Goal: Task Accomplishment & Management: Manage account settings

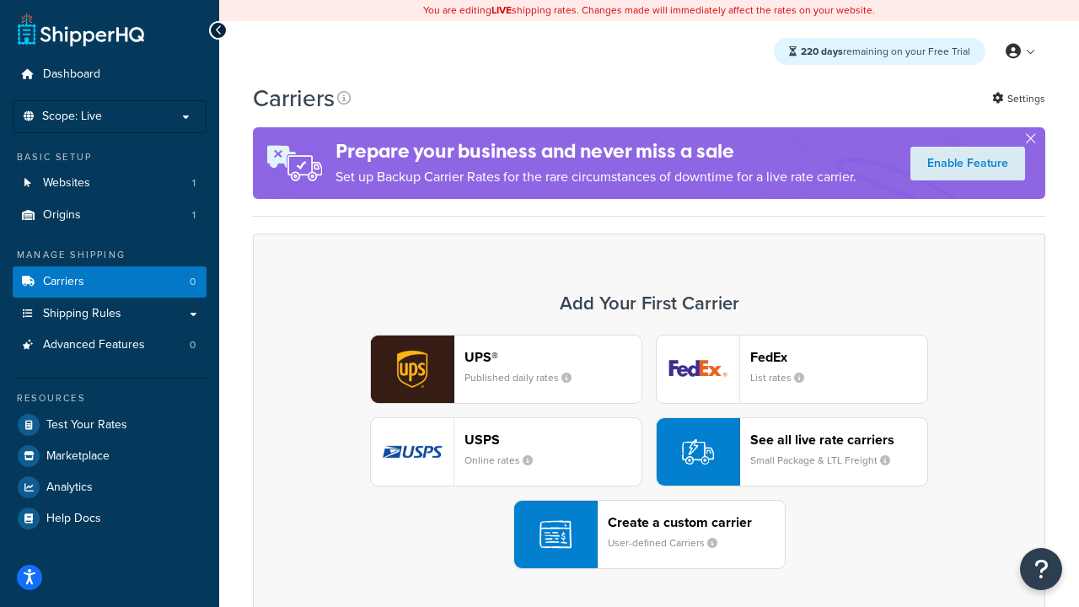
click at [649, 452] on div "UPS® Published daily rates FedEx List rates USPS Online rates See all live rate…" at bounding box center [649, 452] width 757 height 234
click at [839, 357] on header "FedEx" at bounding box center [838, 357] width 177 height 16
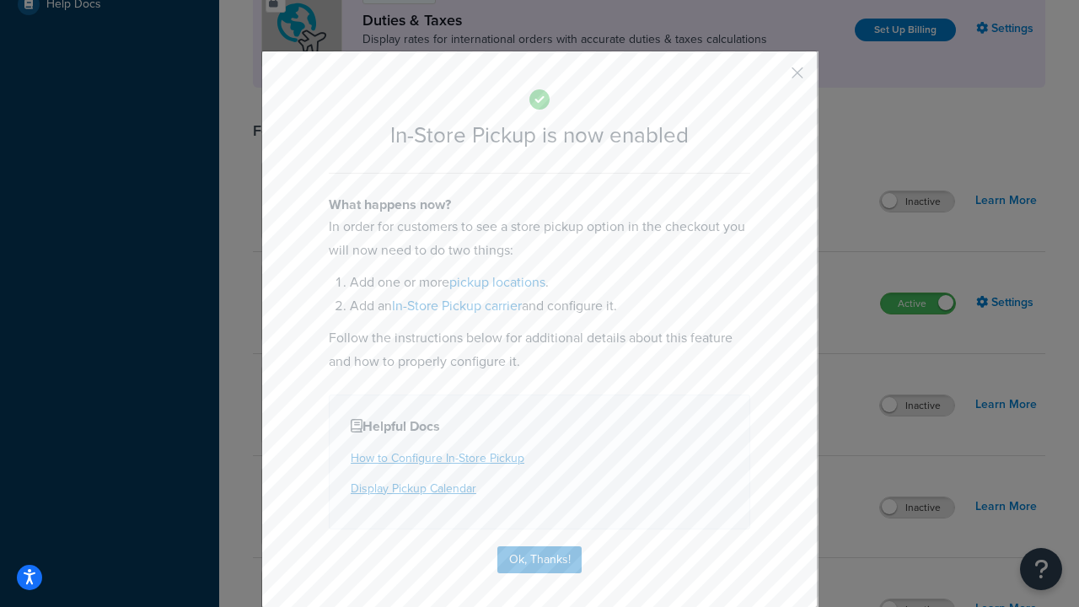
click at [772, 78] on button "button" at bounding box center [773, 79] width 4 height 4
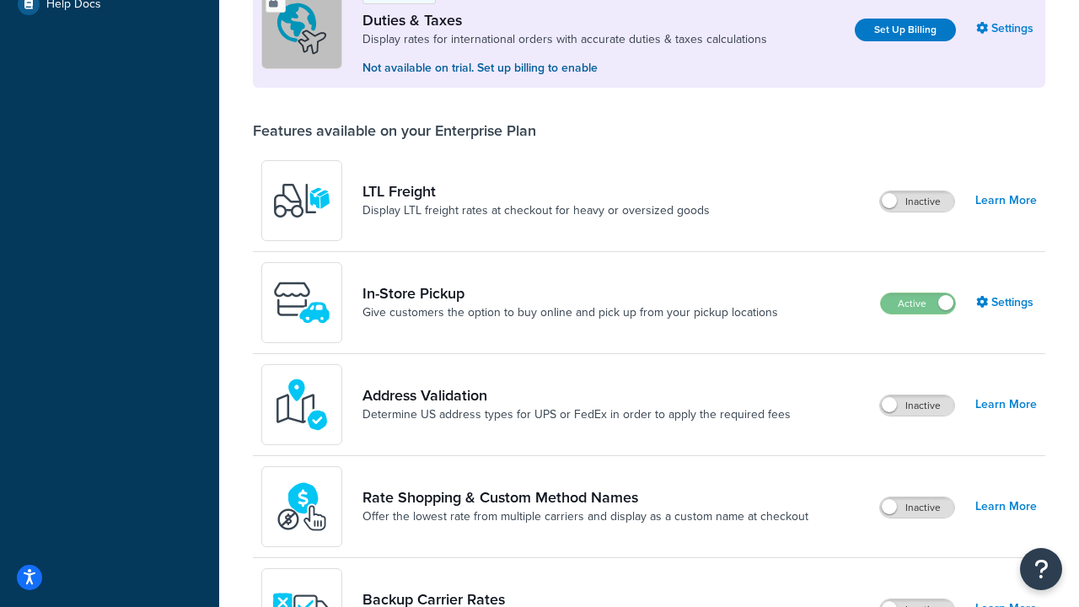
scroll to position [514, 0]
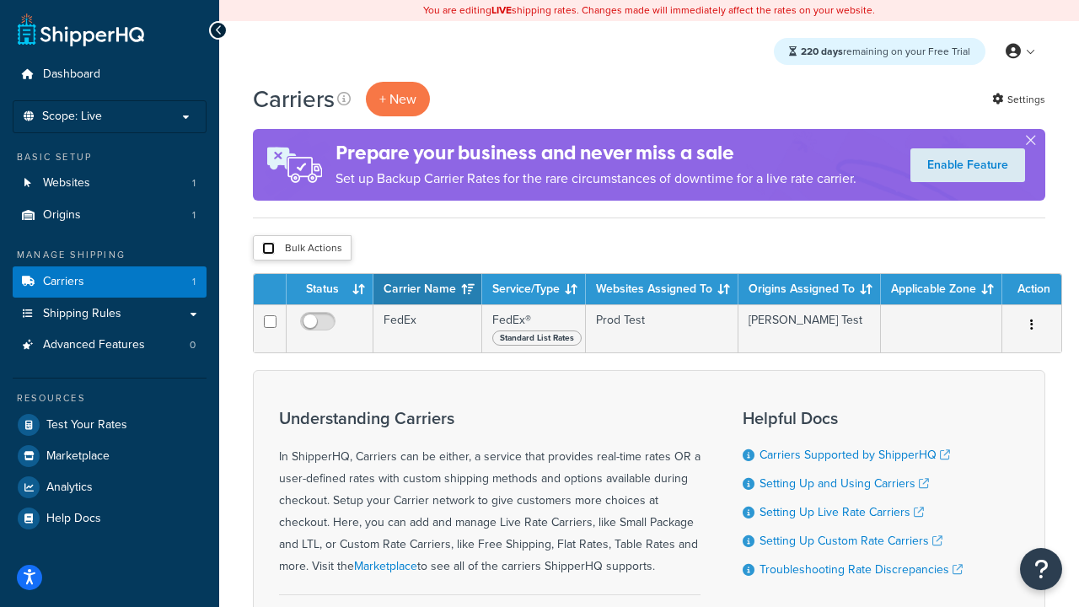
click at [268, 249] on input "checkbox" at bounding box center [268, 248] width 13 height 13
checkbox input "true"
click at [0, 0] on button "Delete" at bounding box center [0, 0] width 0 height 0
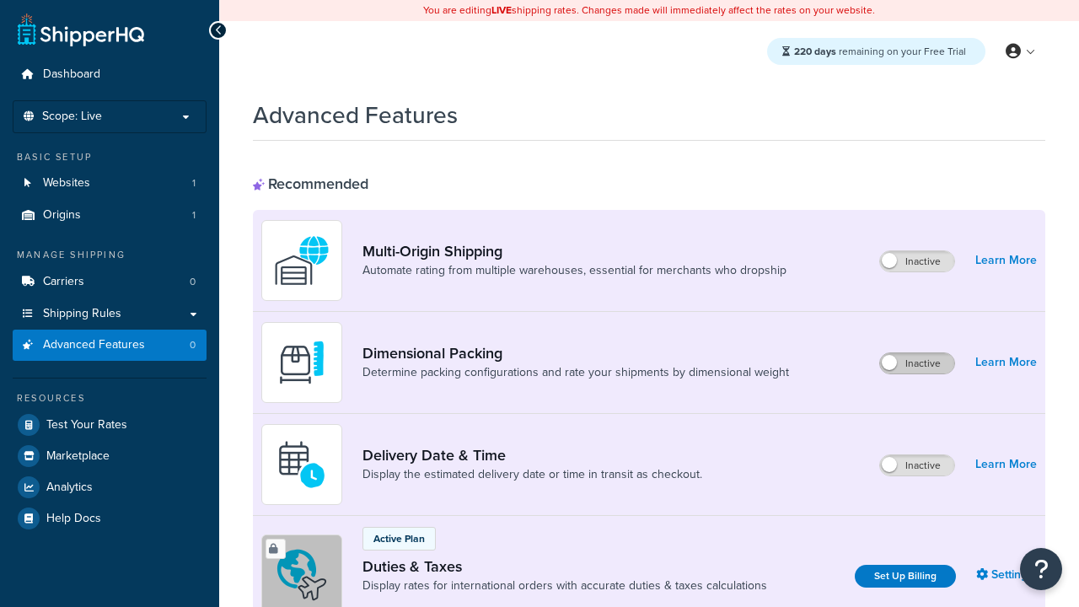
click at [917, 363] on label "Inactive" at bounding box center [917, 363] width 74 height 20
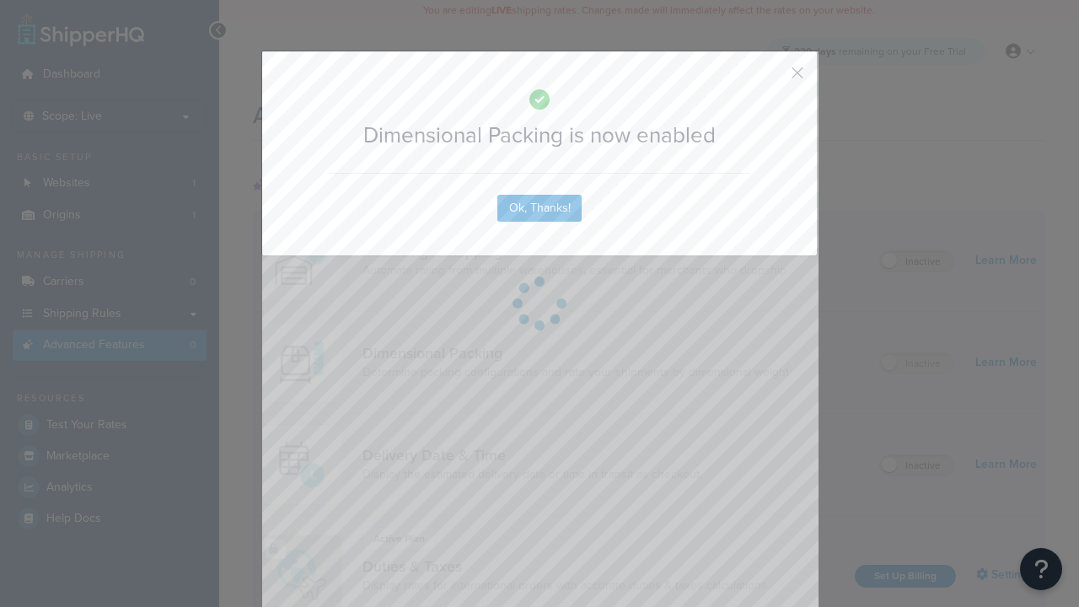
click at [772, 77] on button "button" at bounding box center [773, 79] width 4 height 4
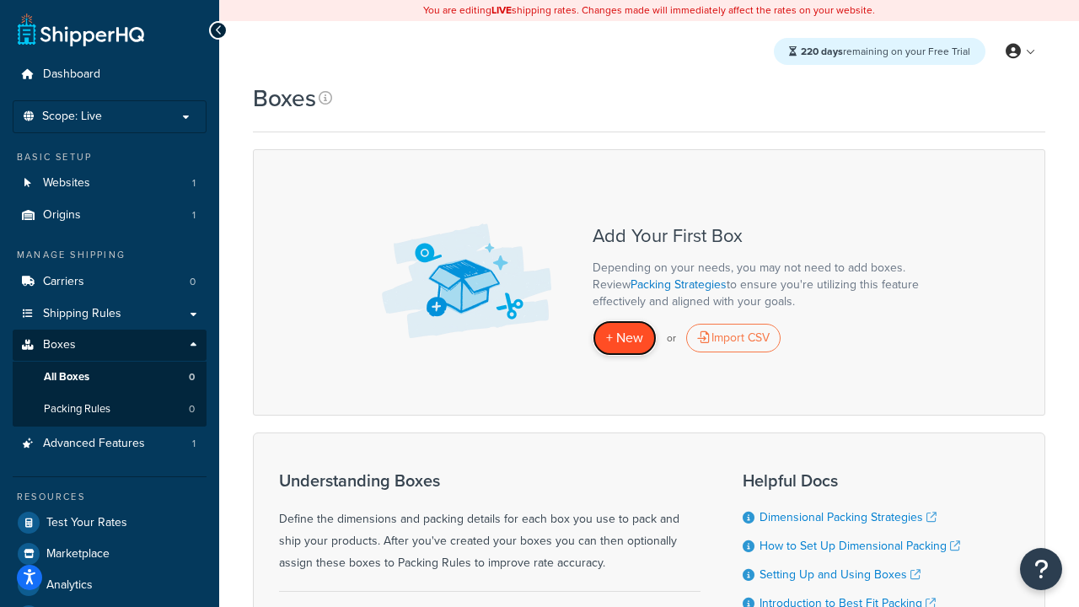
click at [625, 338] on span "+ New" at bounding box center [624, 337] width 37 height 19
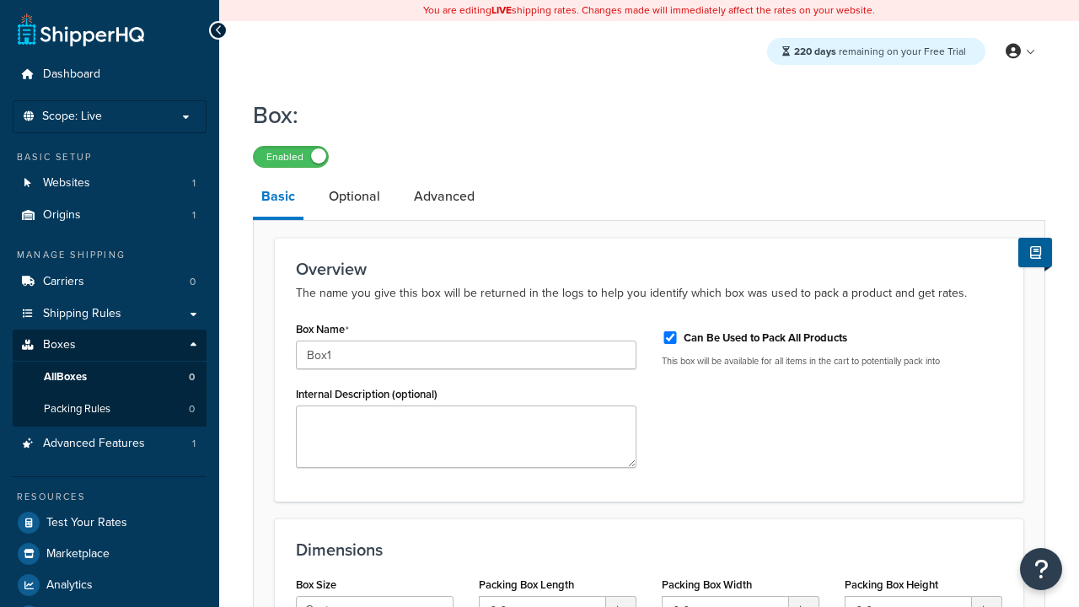
select select "usps_small"
type input "8.5"
type input "5"
type input "1.5"
type input "Box1"
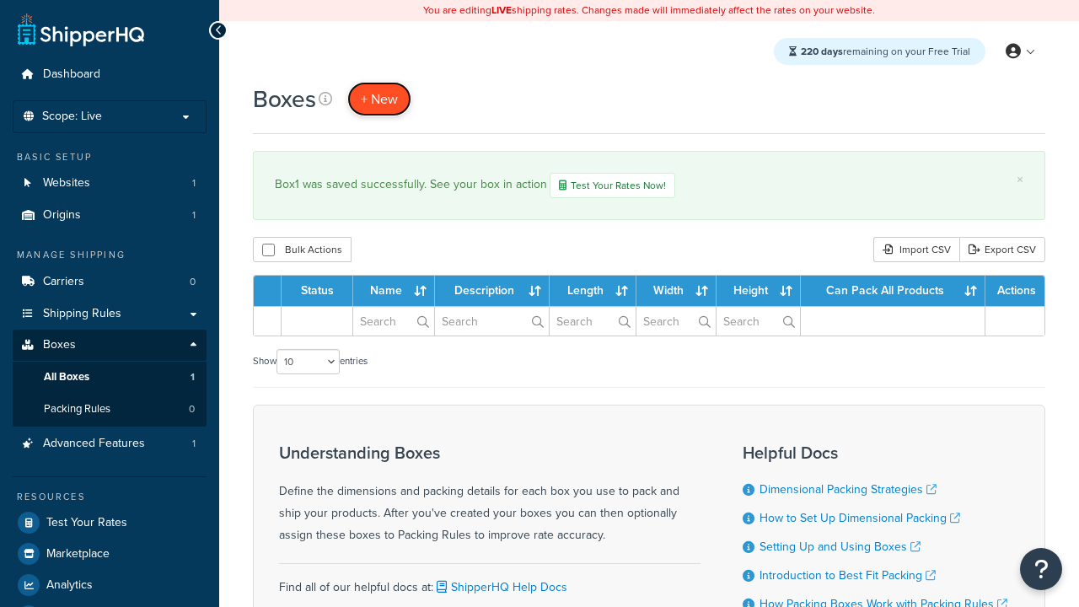
click at [379, 99] on span "+ New" at bounding box center [379, 98] width 37 height 19
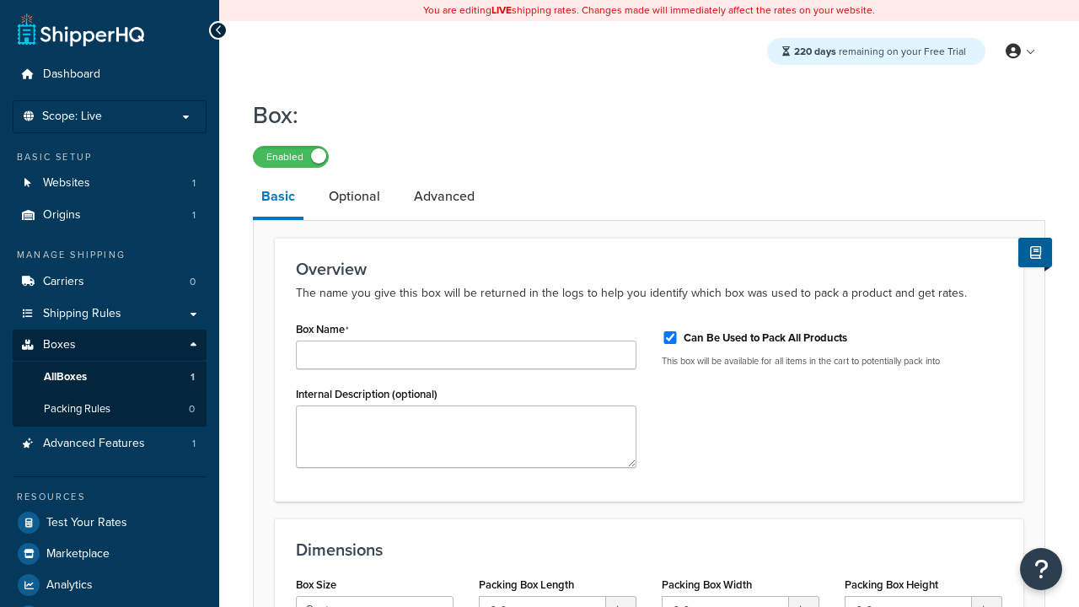
type input "Box2"
select select "usps_small"
type input "8.5"
type input "5"
type input "1.5"
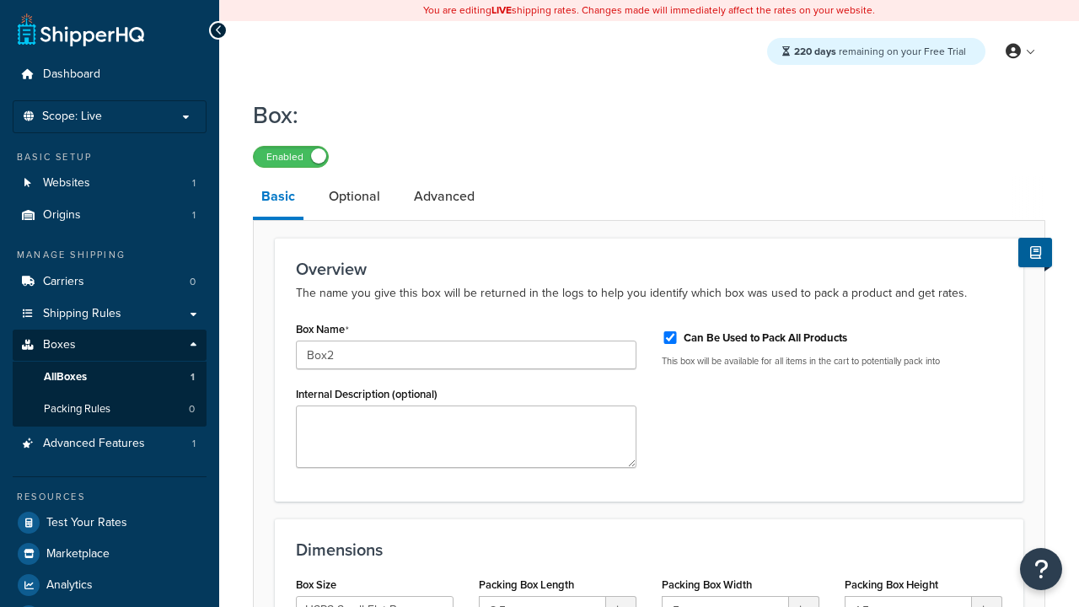
type input "Box2"
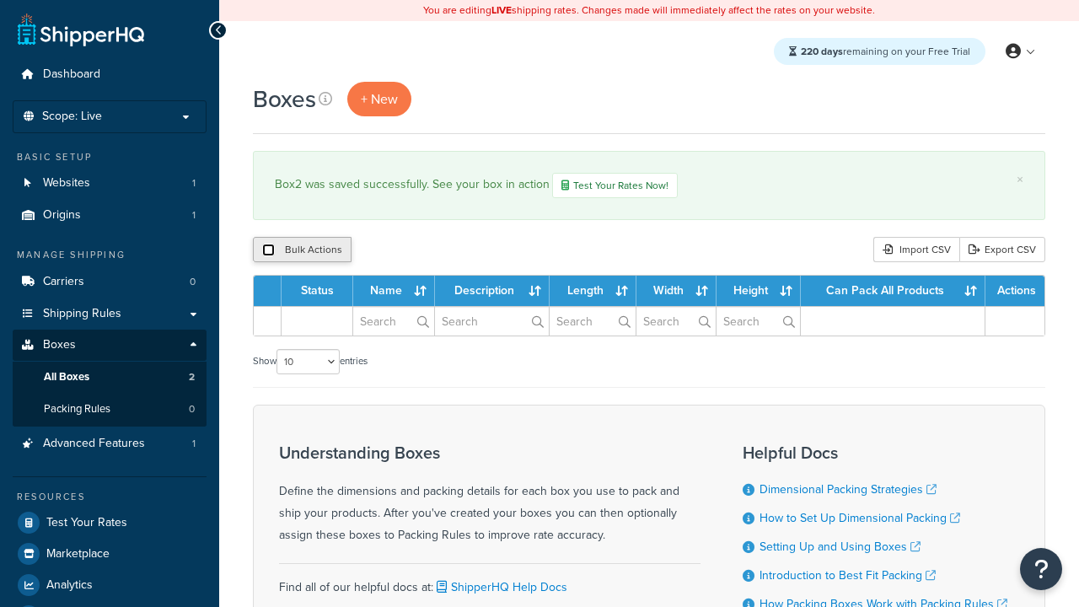
click at [268, 251] on input "checkbox" at bounding box center [268, 250] width 13 height 13
checkbox input "true"
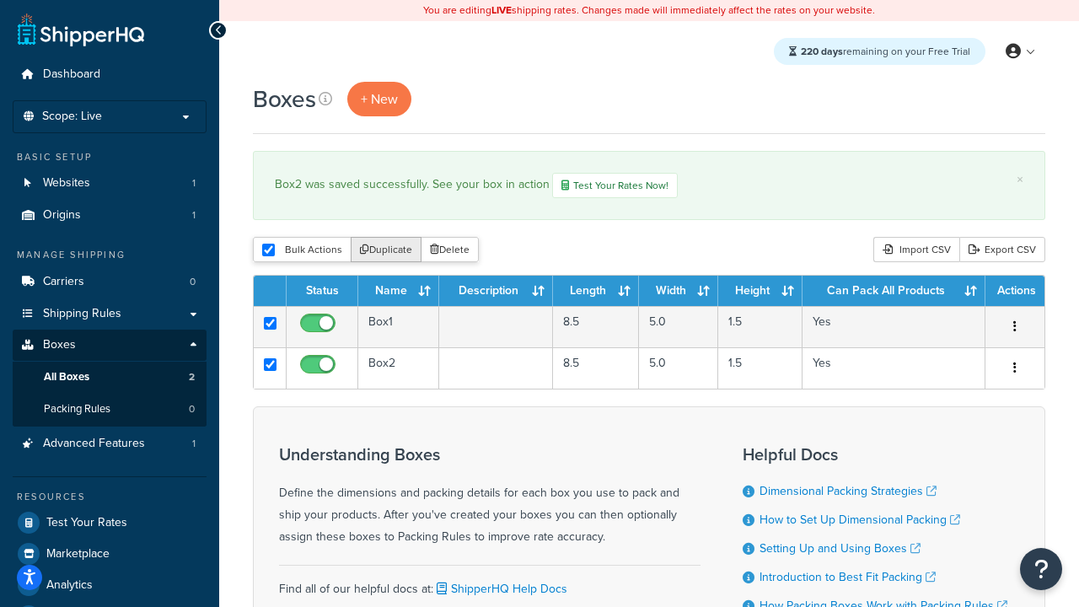
click at [387, 251] on button "Duplicate" at bounding box center [386, 249] width 71 height 25
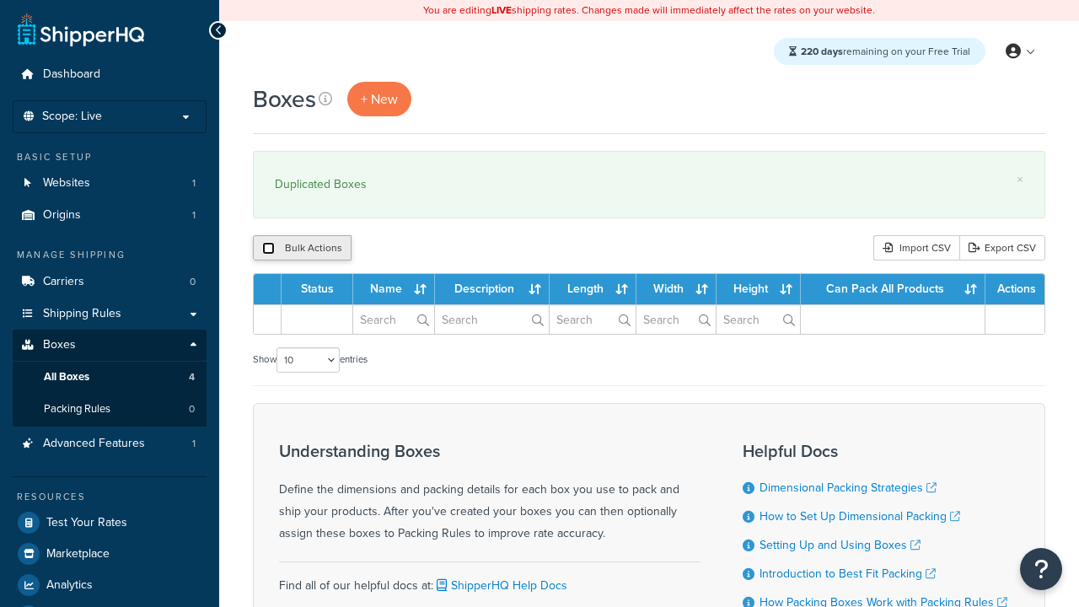
click at [268, 249] on input "checkbox" at bounding box center [268, 248] width 13 height 13
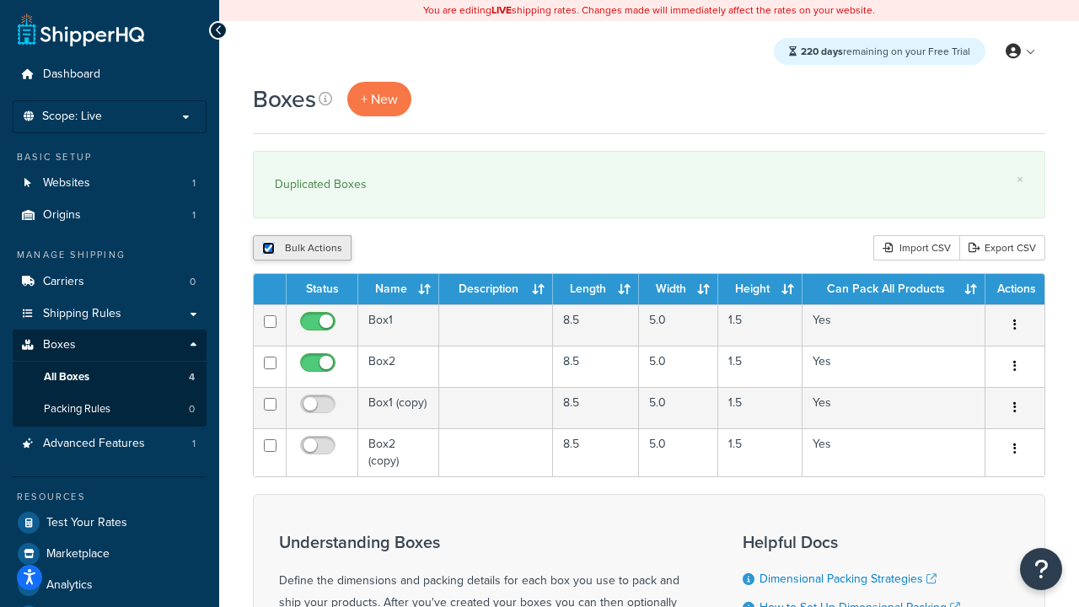
click at [268, 249] on input "checkbox" at bounding box center [268, 248] width 13 height 13
checkbox input "false"
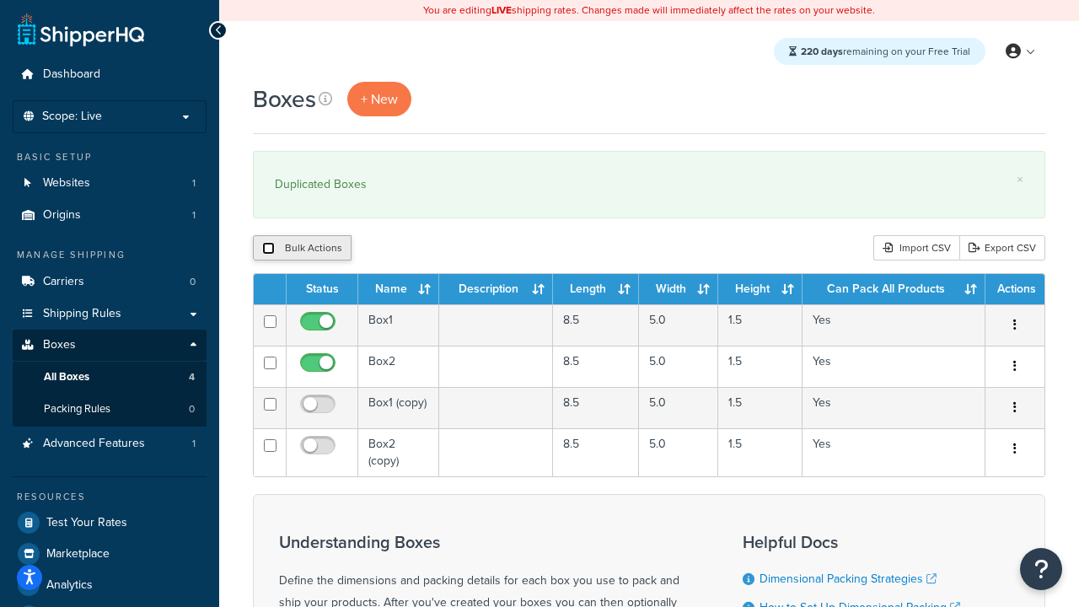
checkbox input "false"
click at [268, 249] on input "checkbox" at bounding box center [268, 248] width 13 height 13
checkbox input "true"
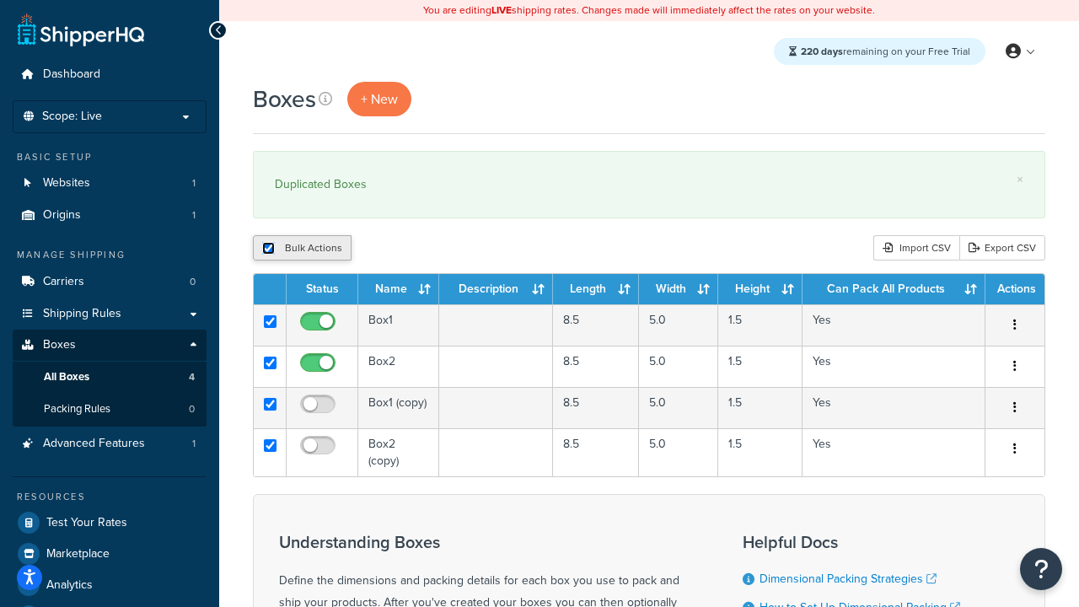
checkbox input "true"
click at [454, 249] on button "Delete" at bounding box center [450, 247] width 58 height 25
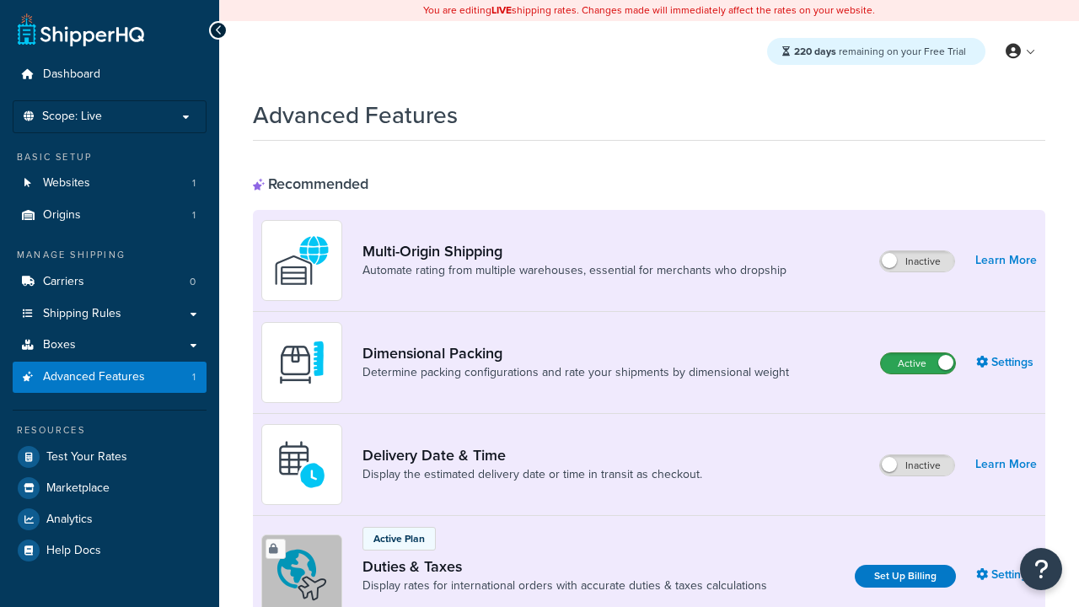
click at [918, 363] on label "Active" at bounding box center [918, 363] width 74 height 20
